Goal: Task Accomplishment & Management: Manage account settings

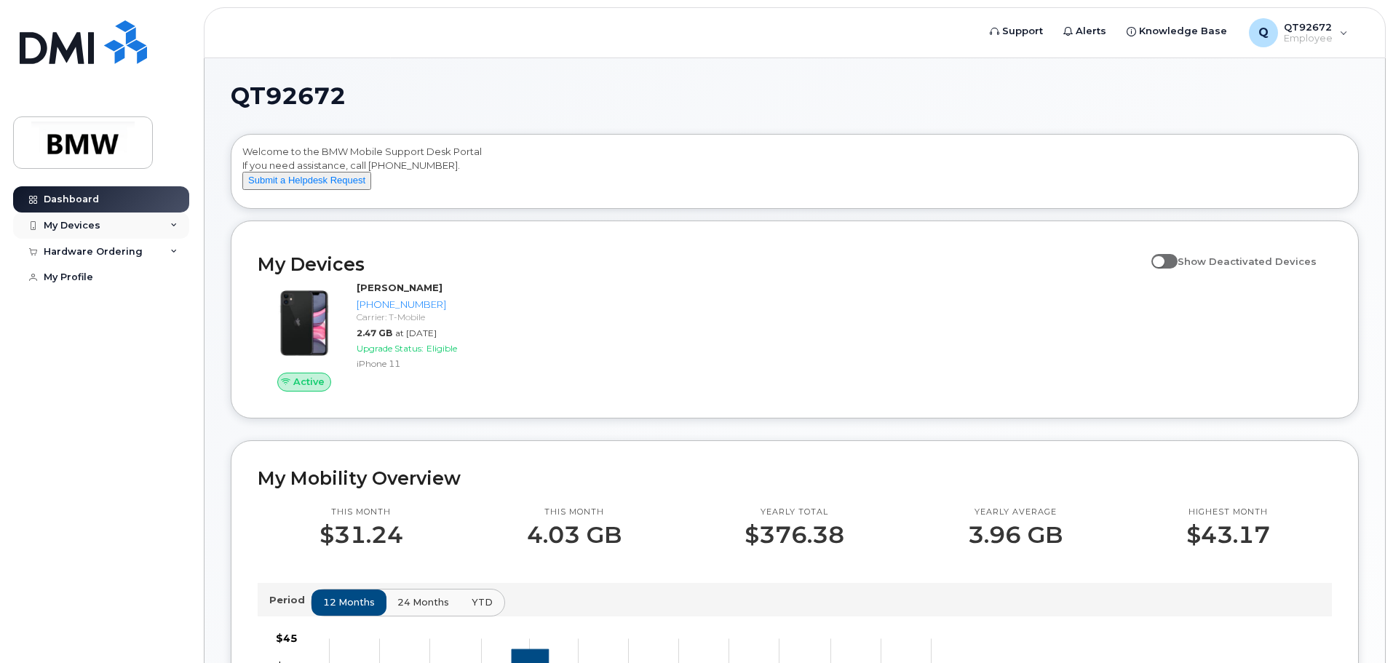
click at [100, 223] on div "My Devices" at bounding box center [101, 226] width 176 height 26
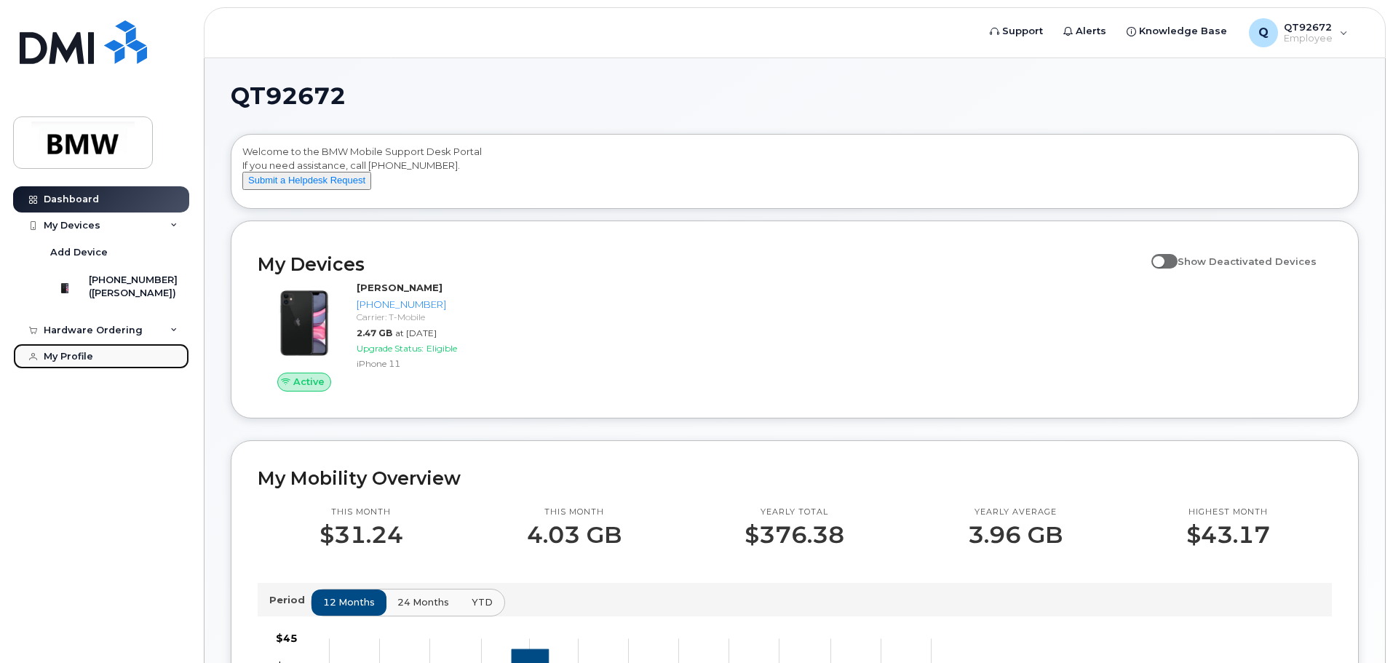
click at [82, 363] on div "My Profile" at bounding box center [69, 357] width 50 height 12
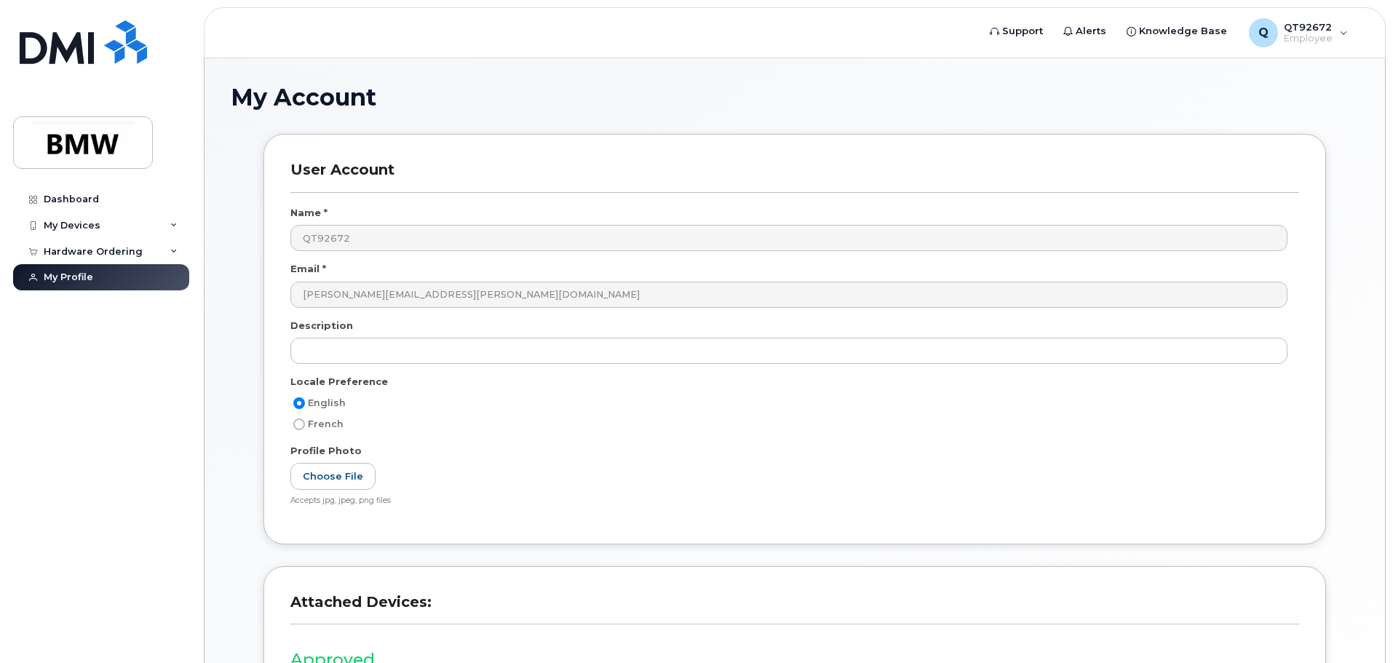
click at [84, 224] on div "My Devices" at bounding box center [72, 226] width 57 height 12
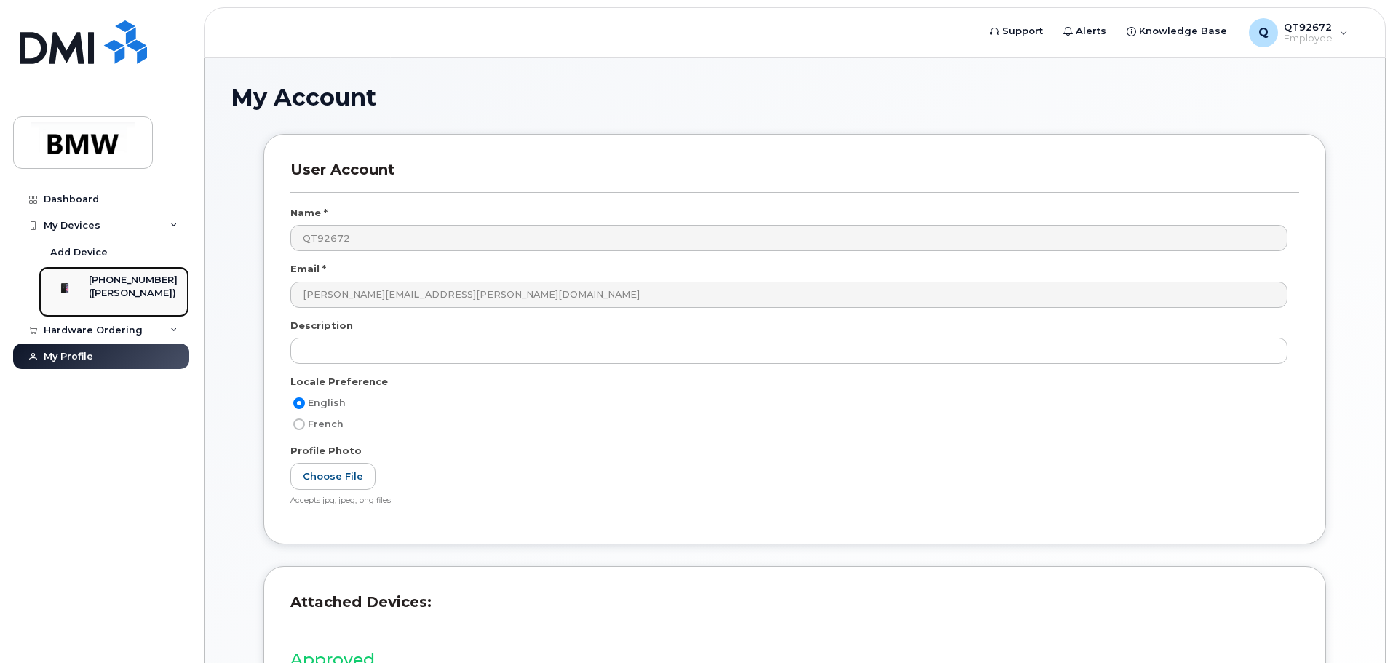
click at [118, 276] on div "[PHONE_NUMBER]" at bounding box center [133, 280] width 89 height 13
